Goal: Find specific page/section: Find specific page/section

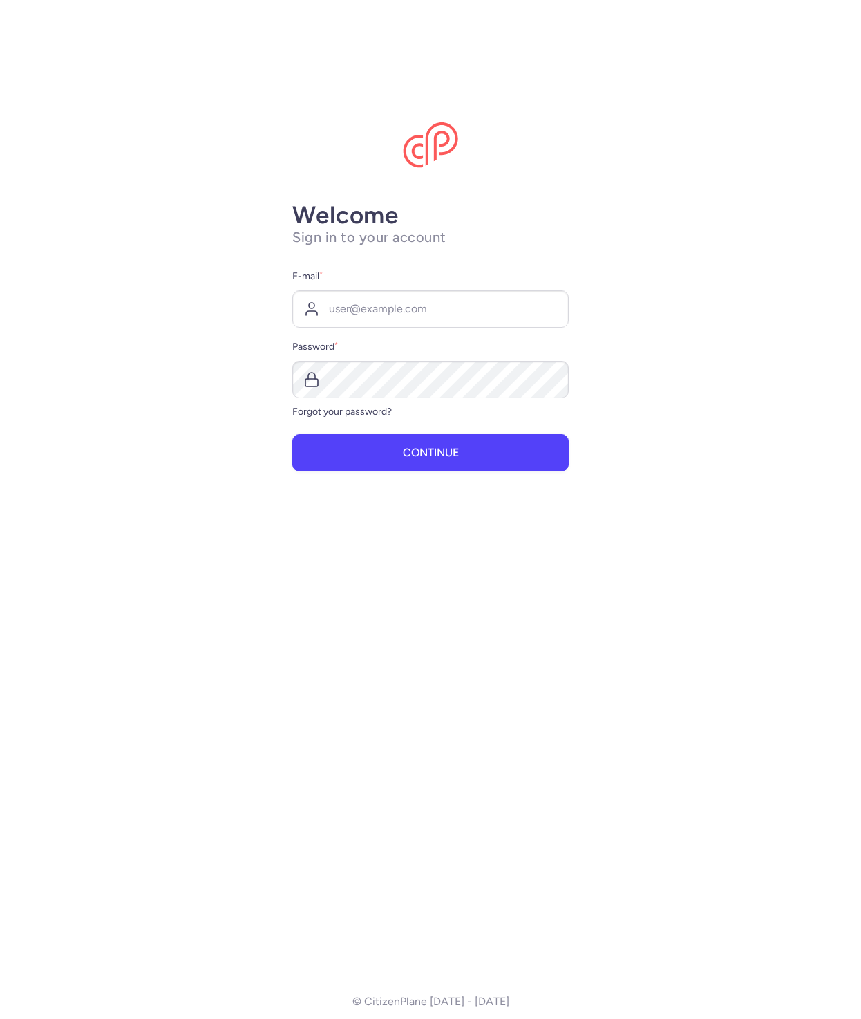
click at [423, 297] on input "E-mail *" at bounding box center [430, 308] width 277 height 37
type input "[PERSON_NAME][EMAIL_ADDRESS][DOMAIN_NAME]"
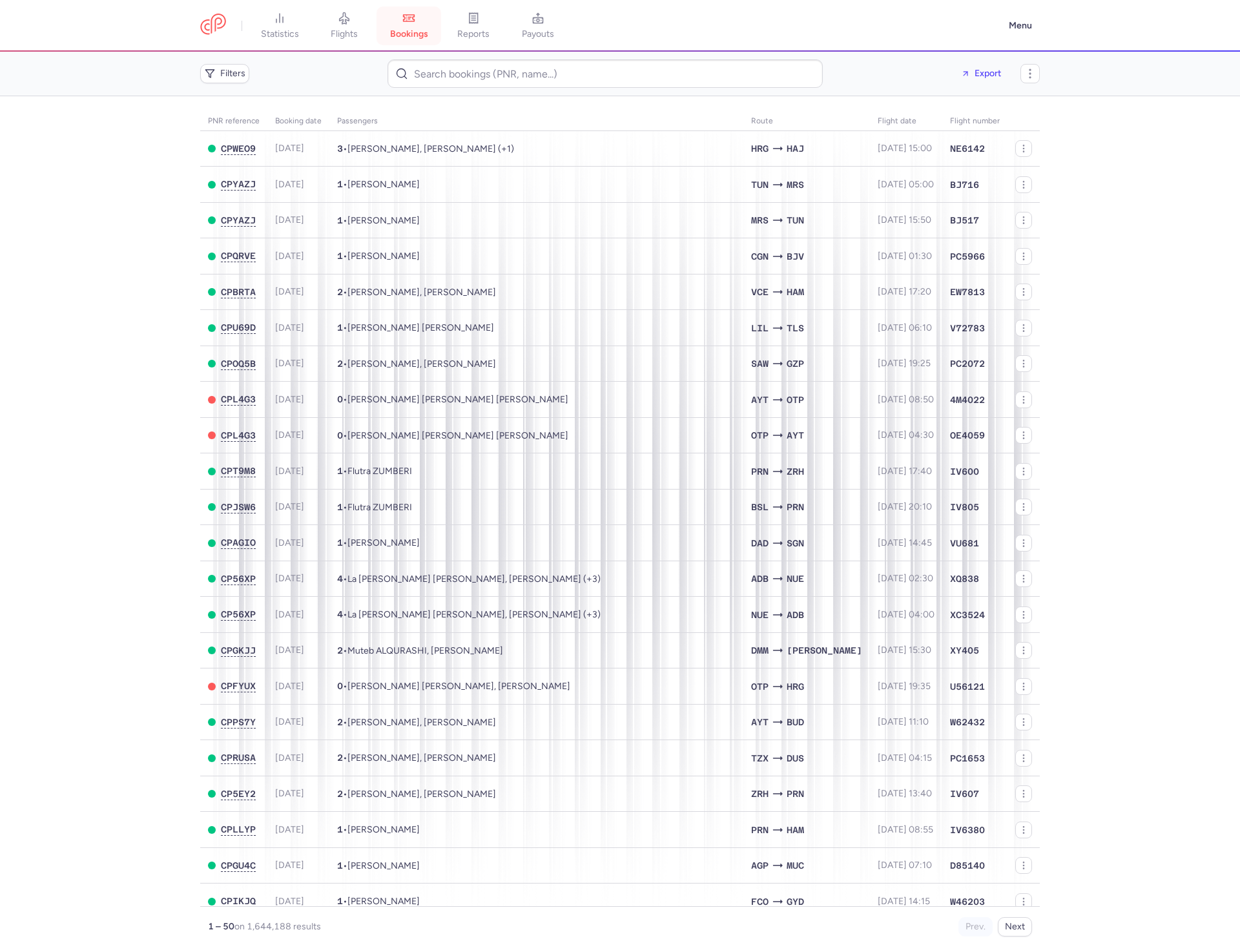
click at [381, 28] on link "bookings" at bounding box center [408, 25] width 64 height 28
click at [406, 29] on span "bookings" at bounding box center [409, 34] width 38 height 11
click at [473, 12] on icon at bounding box center [474, 18] width 13 height 13
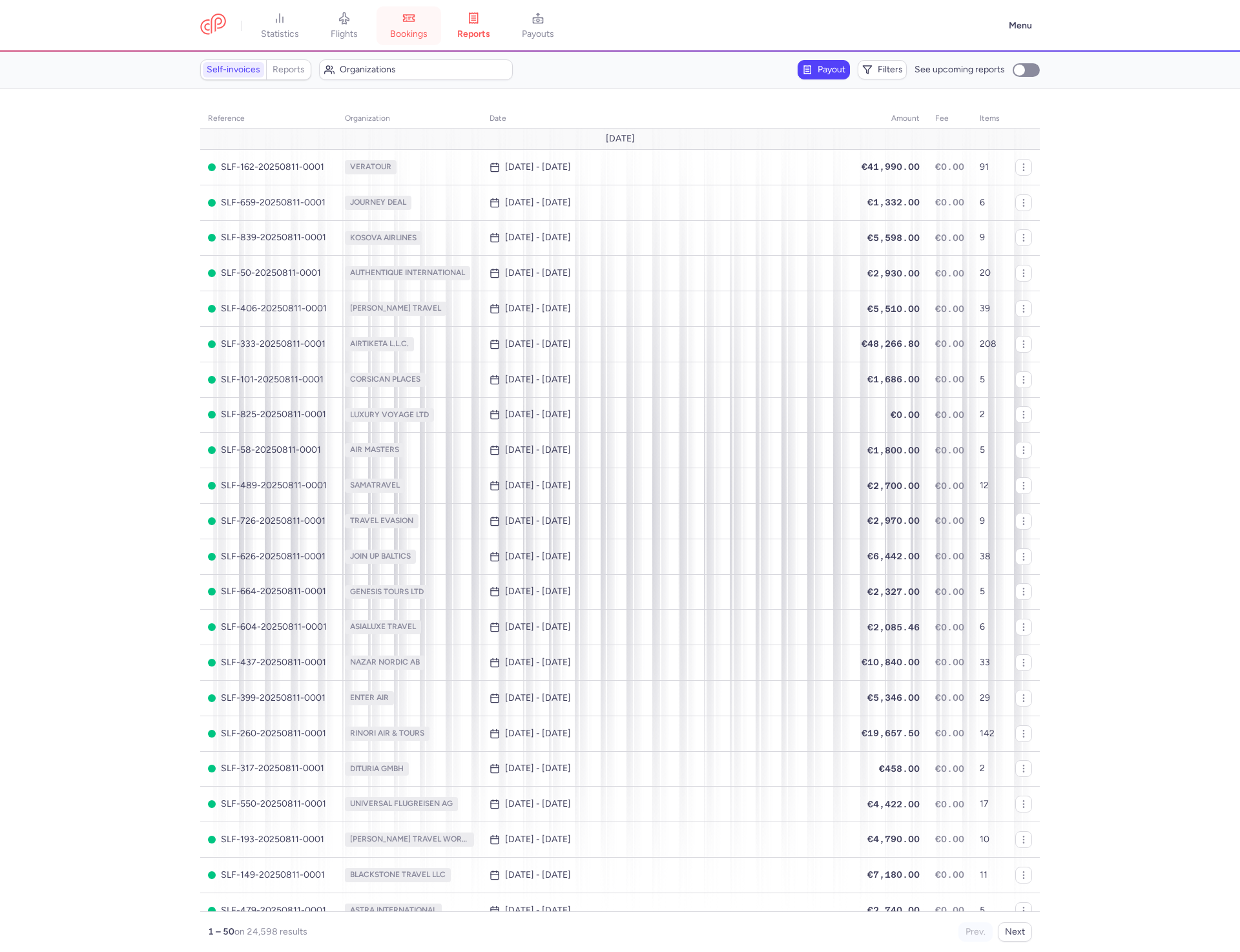
click at [403, 17] on link "bookings" at bounding box center [408, 25] width 64 height 28
